Goal: Find specific page/section: Find specific page/section

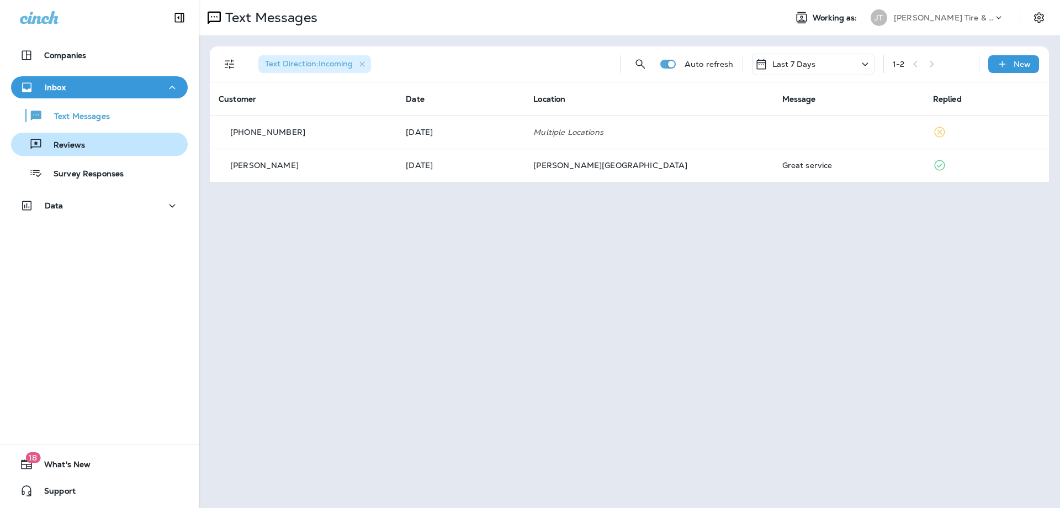
click at [70, 149] on p "Reviews" at bounding box center [64, 145] width 43 height 10
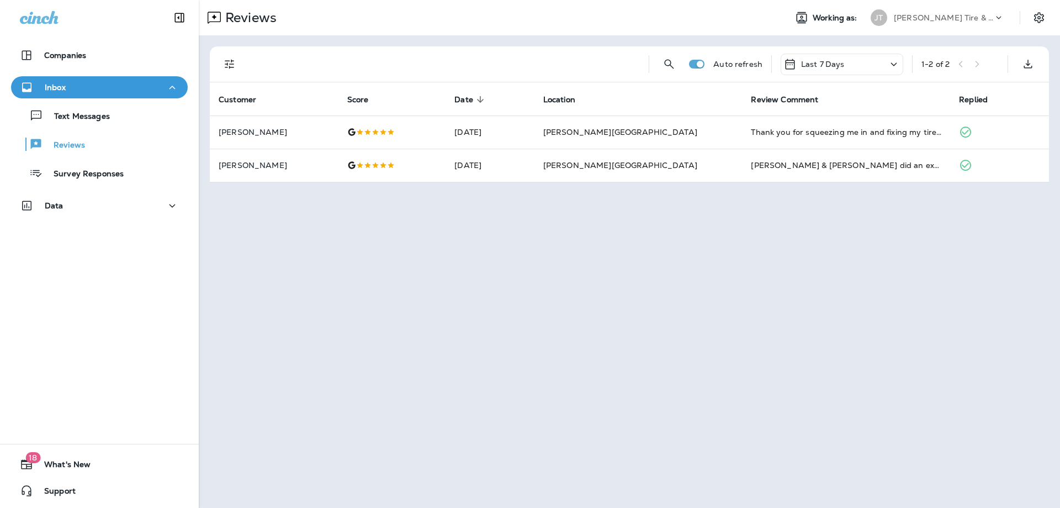
click at [516, 17] on div "Reviews" at bounding box center [488, 18] width 579 height 22
click at [66, 146] on p "Reviews" at bounding box center [64, 145] width 43 height 10
click at [73, 144] on p "Reviews" at bounding box center [64, 145] width 43 height 10
click at [89, 112] on p "Text Messages" at bounding box center [76, 117] width 67 height 10
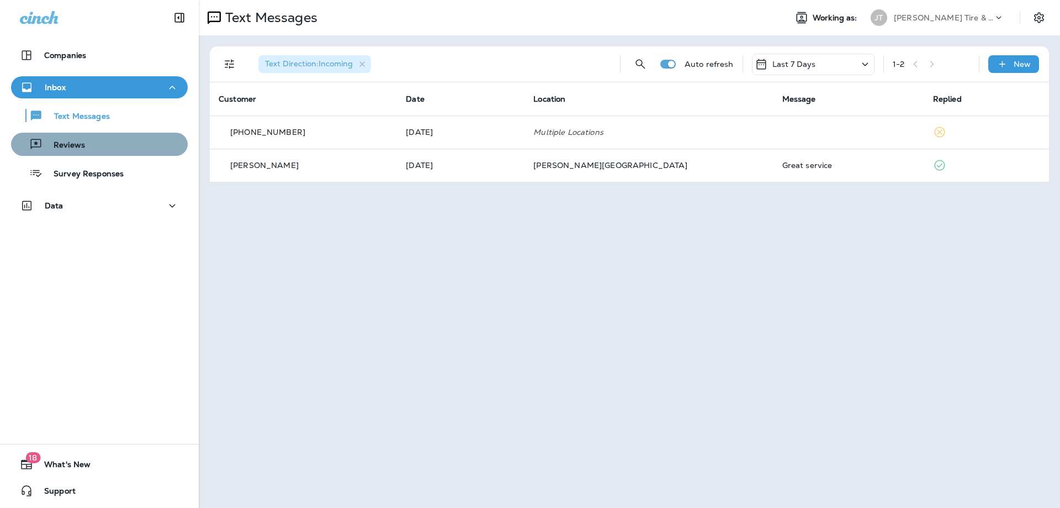
click at [74, 142] on p "Reviews" at bounding box center [64, 145] width 43 height 10
